Goal: Check status: Check status

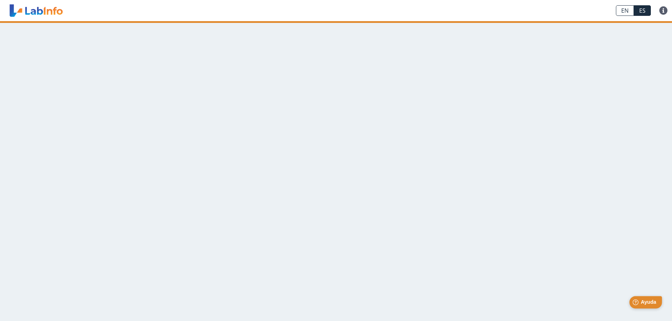
click at [652, 301] on span "Ayuda" at bounding box center [649, 302] width 16 height 6
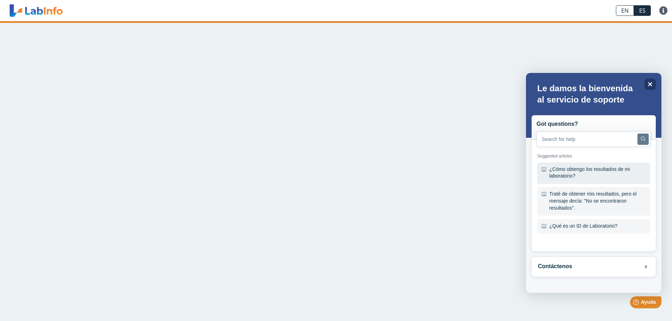
click at [564, 171] on div "¿Cómo obtengo los resultados de mi laboratorio?" at bounding box center [593, 174] width 113 height 22
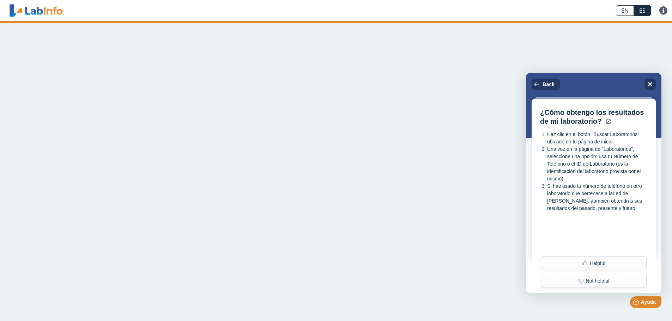
click at [441, 198] on main at bounding box center [336, 171] width 672 height 300
click at [662, 11] on link at bounding box center [663, 10] width 17 height 8
drag, startPoint x: 565, startPoint y: 58, endPoint x: 579, endPoint y: 49, distance: 16.8
click at [565, 58] on main at bounding box center [336, 171] width 672 height 300
click at [641, 9] on link "ES" at bounding box center [642, 10] width 17 height 11
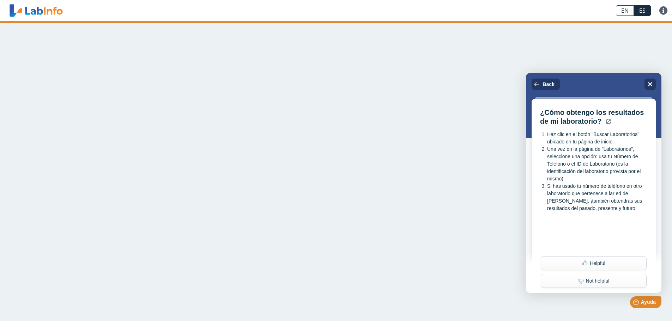
click at [628, 12] on link "EN" at bounding box center [625, 10] width 18 height 11
click at [643, 12] on link "ES" at bounding box center [642, 10] width 17 height 11
click at [650, 85] on icon "Close" at bounding box center [650, 84] width 5 height 5
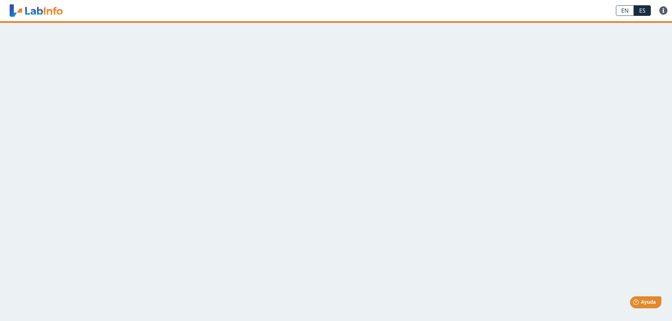
click at [649, 295] on html "Help [PERSON_NAME]" at bounding box center [636, 301] width 55 height 15
click at [647, 303] on span "Ayuda" at bounding box center [649, 302] width 16 height 6
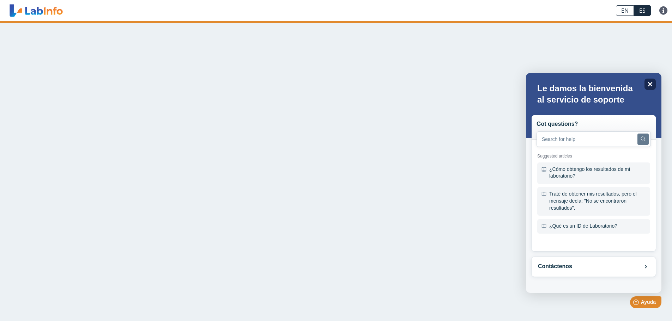
click at [652, 85] on icon "Close" at bounding box center [649, 83] width 5 height 5
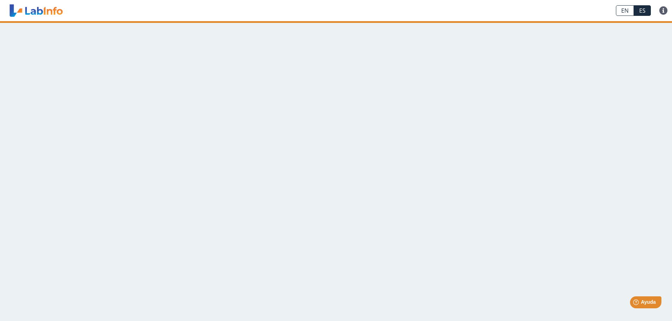
drag, startPoint x: 52, startPoint y: 11, endPoint x: 56, endPoint y: 11, distance: 4.2
click at [53, 11] on link at bounding box center [36, 11] width 58 height 18
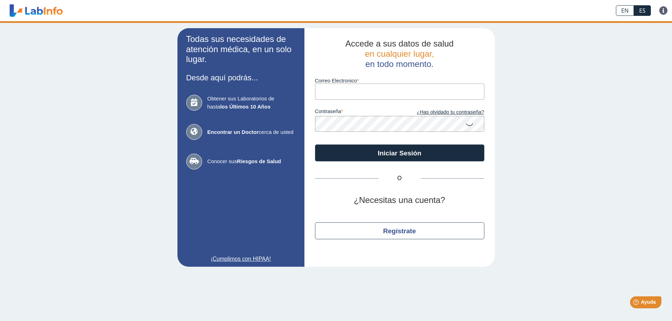
type input "[PERSON_NAME][EMAIL_ADDRESS][PERSON_NAME][PERSON_NAME][DOMAIN_NAME]"
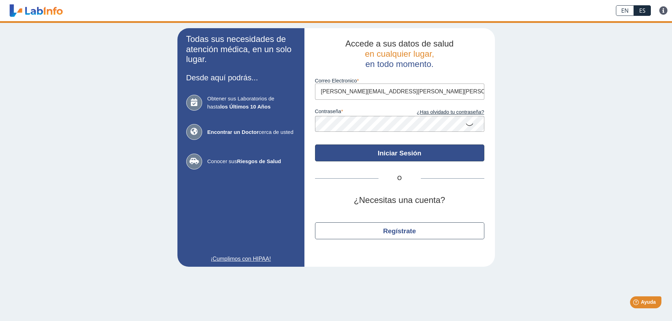
click at [405, 153] on button "Iniciar Sesión" at bounding box center [399, 153] width 169 height 17
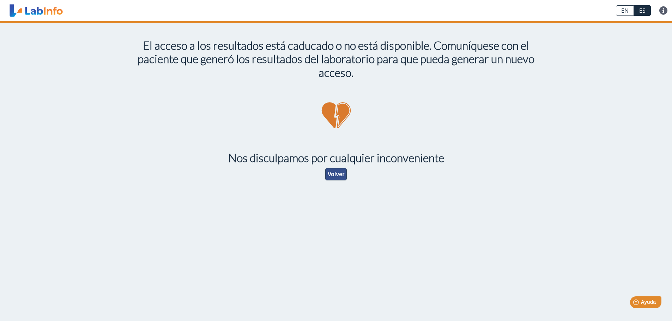
click at [340, 176] on button "Volver" at bounding box center [336, 174] width 22 height 12
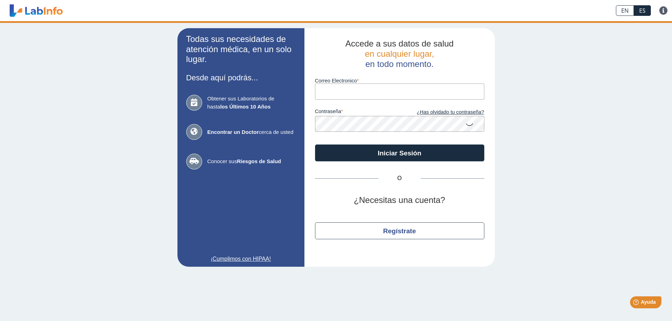
type input "[PERSON_NAME][EMAIL_ADDRESS][PERSON_NAME][PERSON_NAME][DOMAIN_NAME]"
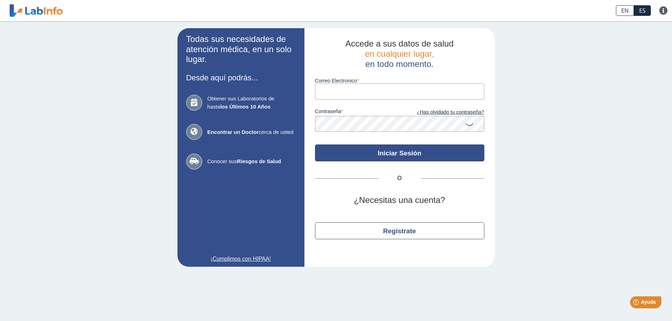
type input "[PERSON_NAME][EMAIL_ADDRESS][PERSON_NAME][PERSON_NAME][DOMAIN_NAME]"
click at [389, 150] on button "Iniciar Sesión" at bounding box center [399, 153] width 169 height 17
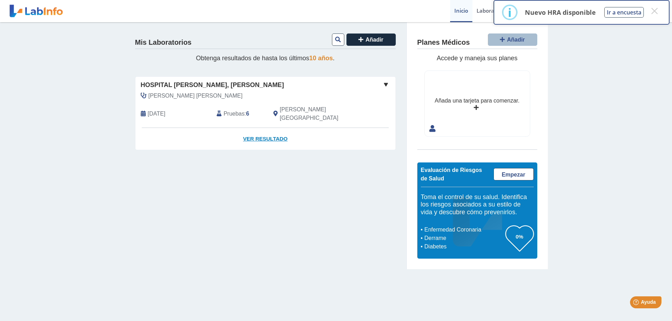
click at [271, 128] on link "Ver Resultado" at bounding box center [265, 139] width 260 height 22
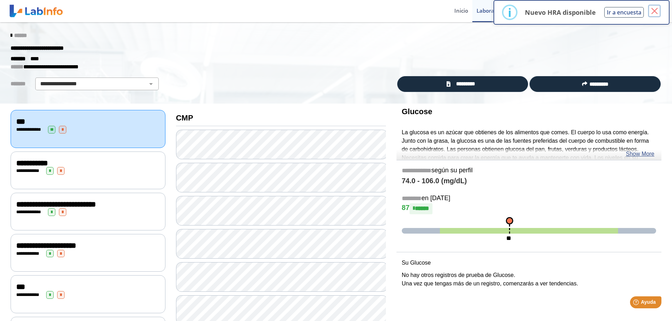
click at [655, 12] on button "×" at bounding box center [654, 11] width 13 height 13
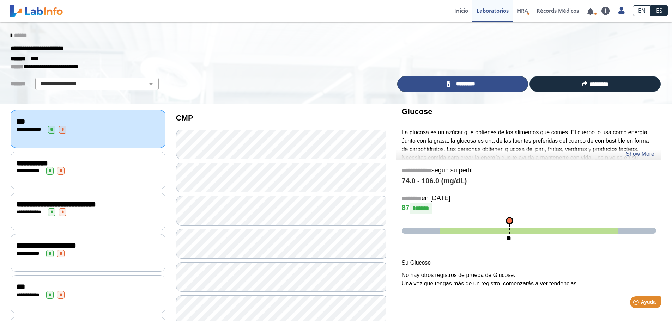
click at [473, 83] on span "*********" at bounding box center [466, 84] width 26 height 8
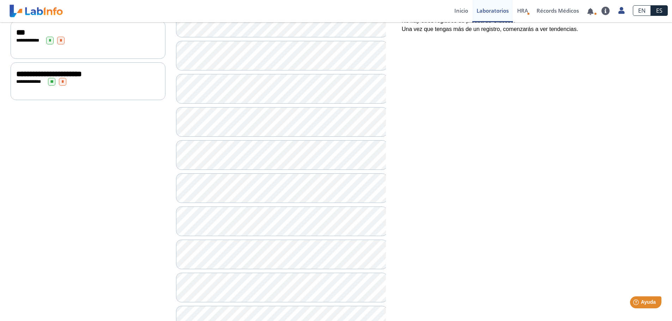
scroll to position [353, 0]
